Goal: Navigation & Orientation: Understand site structure

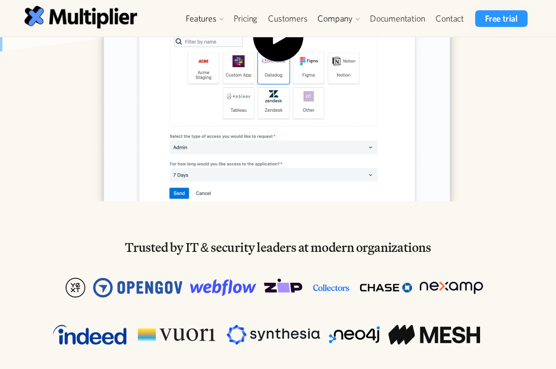
scroll to position [392, 0]
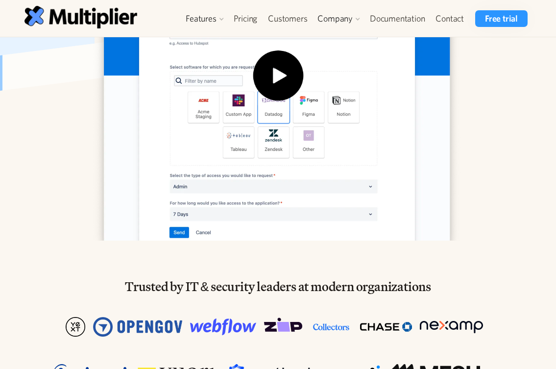
click at [1, 157] on div at bounding box center [278, 231] width 556 height 520
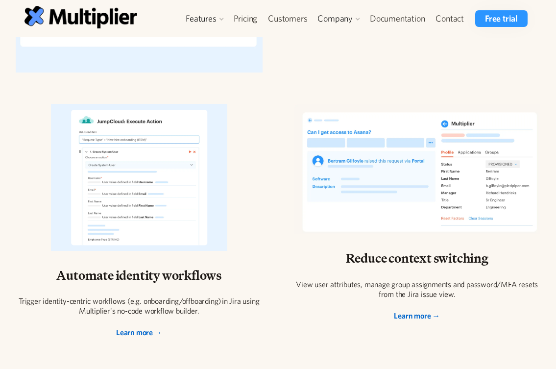
scroll to position [2018, 0]
